Goal: Information Seeking & Learning: Learn about a topic

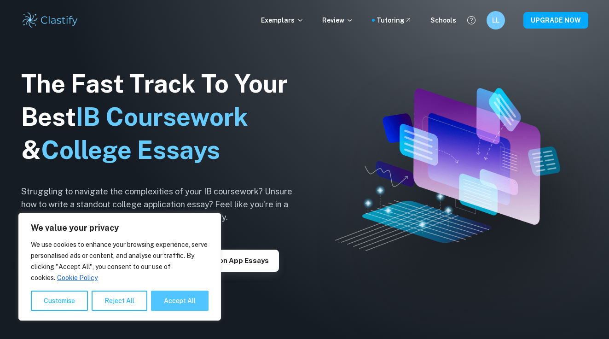
click at [173, 298] on button "Accept All" at bounding box center [180, 300] width 58 height 20
checkbox input "true"
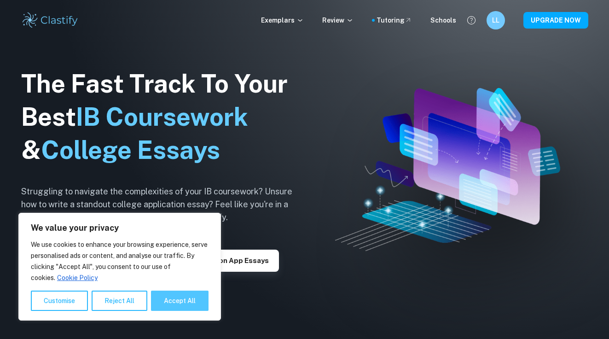
checkbox input "true"
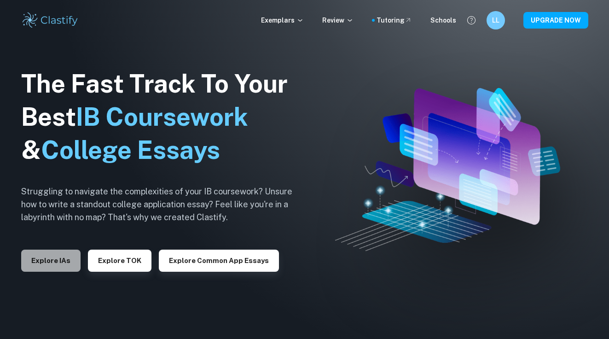
click at [68, 256] on button "Explore IAs" at bounding box center [50, 260] width 59 height 22
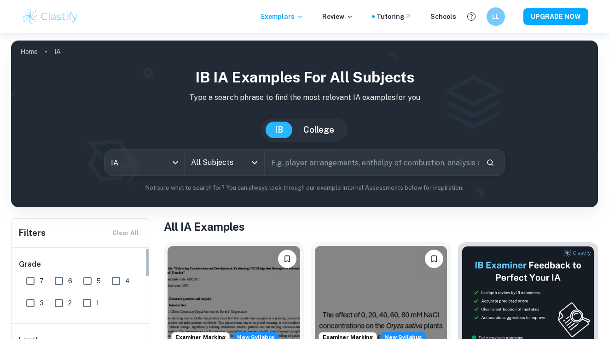
click at [39, 282] on input "7" at bounding box center [30, 280] width 18 height 18
checkbox input "true"
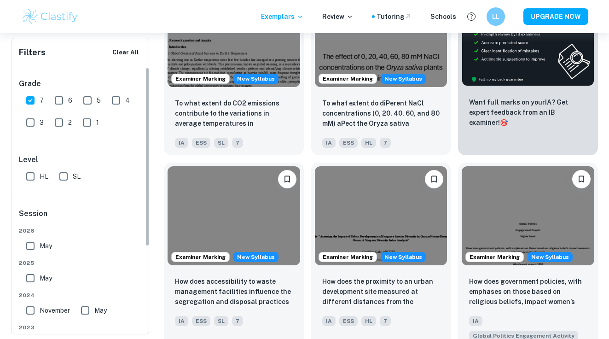
click at [30, 184] on input "HL" at bounding box center [30, 176] width 18 height 18
checkbox input "true"
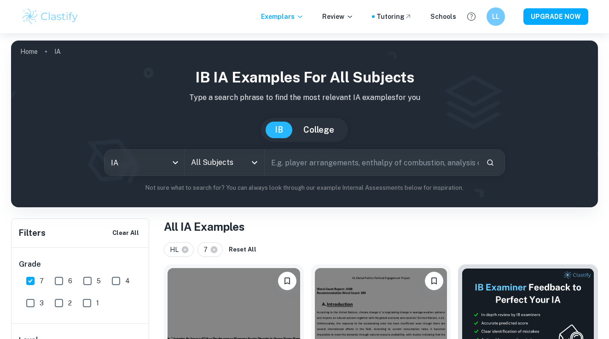
click at [244, 163] on input "All Subjects" at bounding box center [218, 162] width 58 height 17
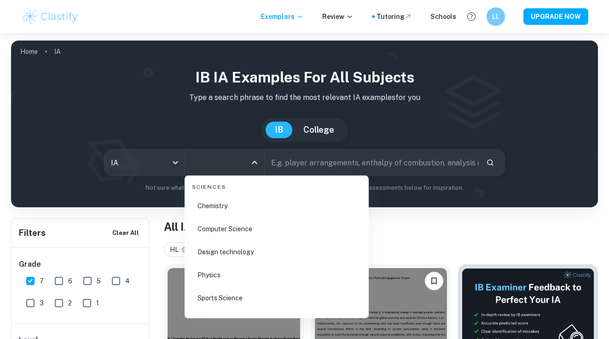
scroll to position [1464, 0]
click at [212, 275] on li "Physics" at bounding box center [276, 269] width 177 height 21
type input "Physics"
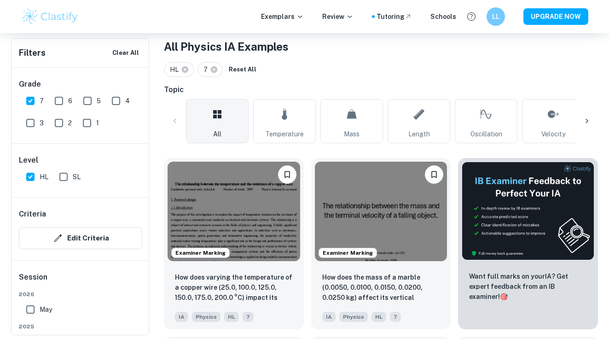
scroll to position [186, 0]
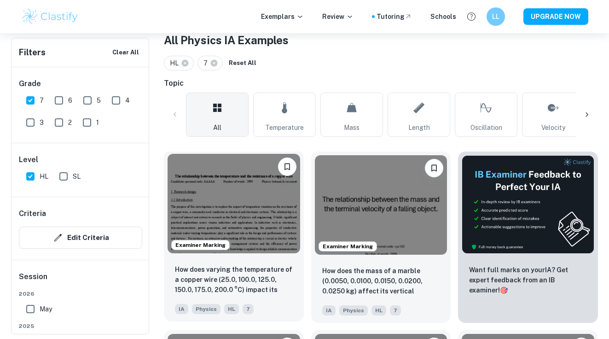
click at [274, 227] on img at bounding box center [233, 203] width 133 height 99
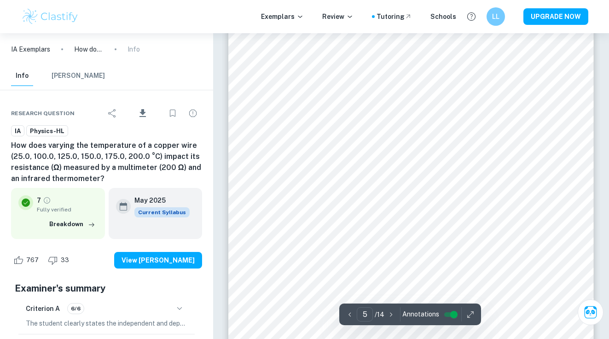
scroll to position [2290, 0]
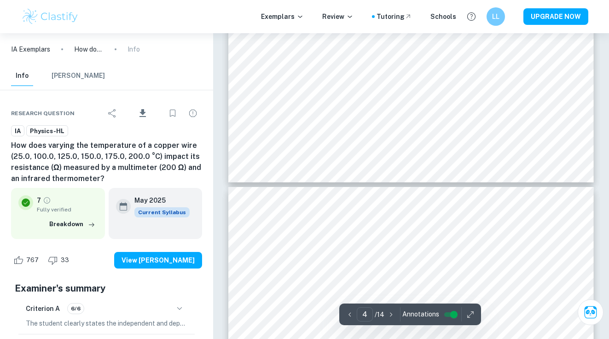
type input "5"
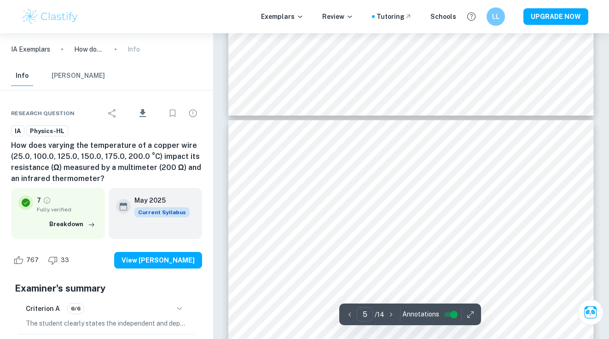
scroll to position [2120, 0]
